Goal: Transaction & Acquisition: Download file/media

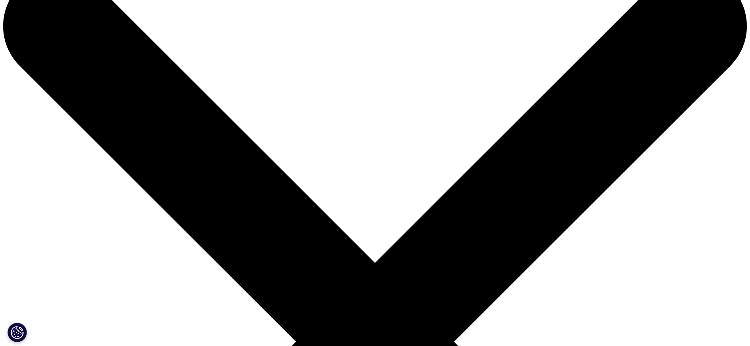
click at [19, 329] on button "Cookies Settings" at bounding box center [17, 333] width 20 height 20
